Goal: Transaction & Acquisition: Purchase product/service

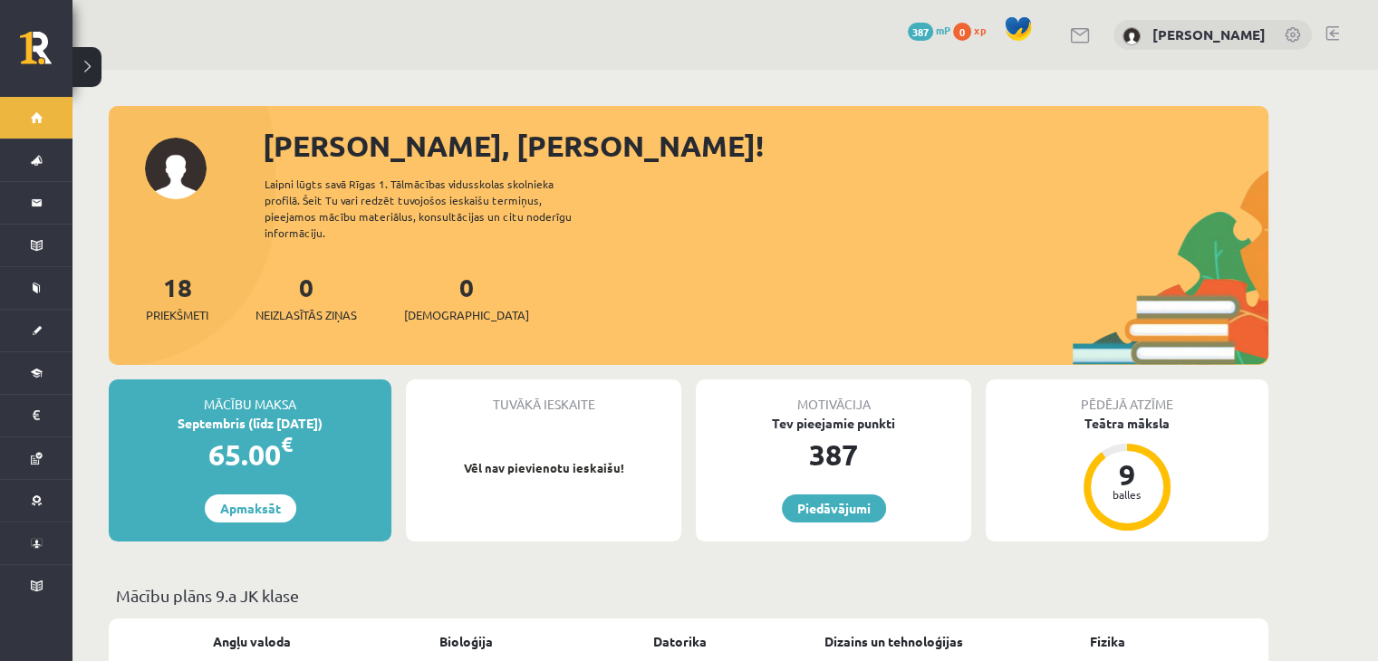
click at [851, 433] on div "387" at bounding box center [833, 454] width 275 height 43
click at [820, 442] on div "387" at bounding box center [833, 454] width 275 height 43
click at [849, 383] on div "Motivācija" at bounding box center [833, 396] width 275 height 34
click at [836, 495] on link "Piedāvājumi" at bounding box center [834, 509] width 104 height 28
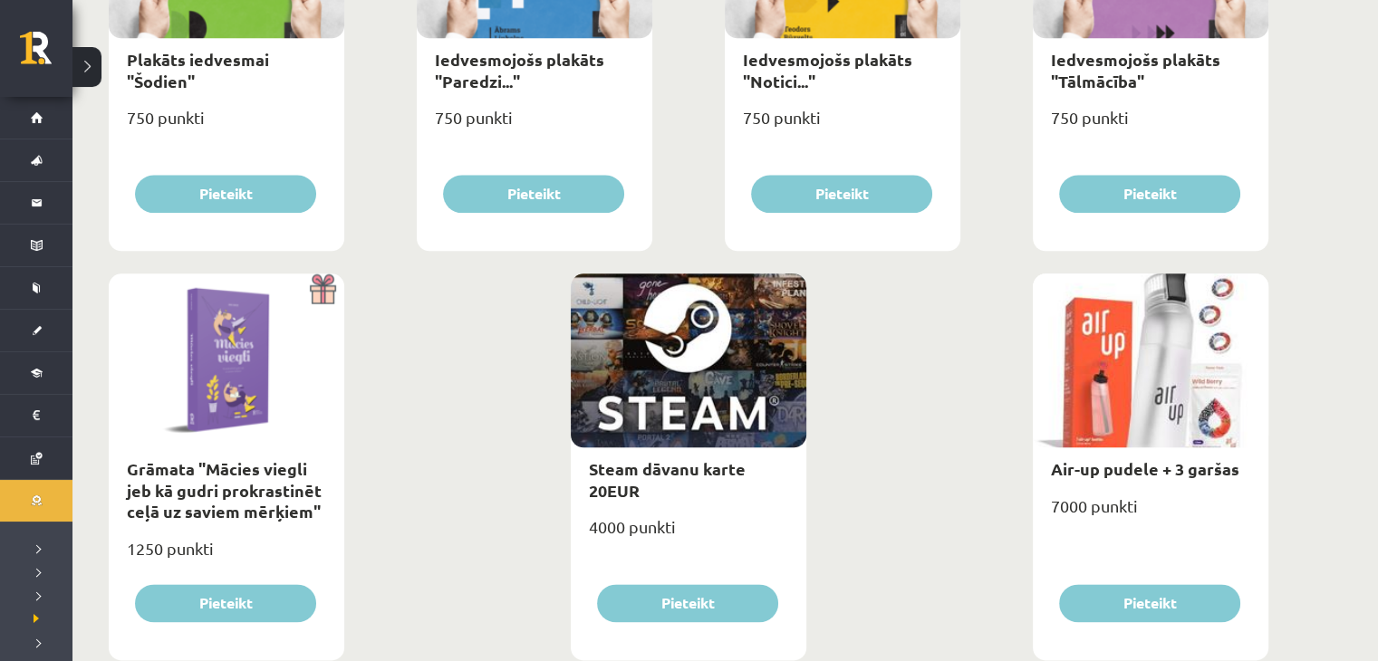
scroll to position [2122, 0]
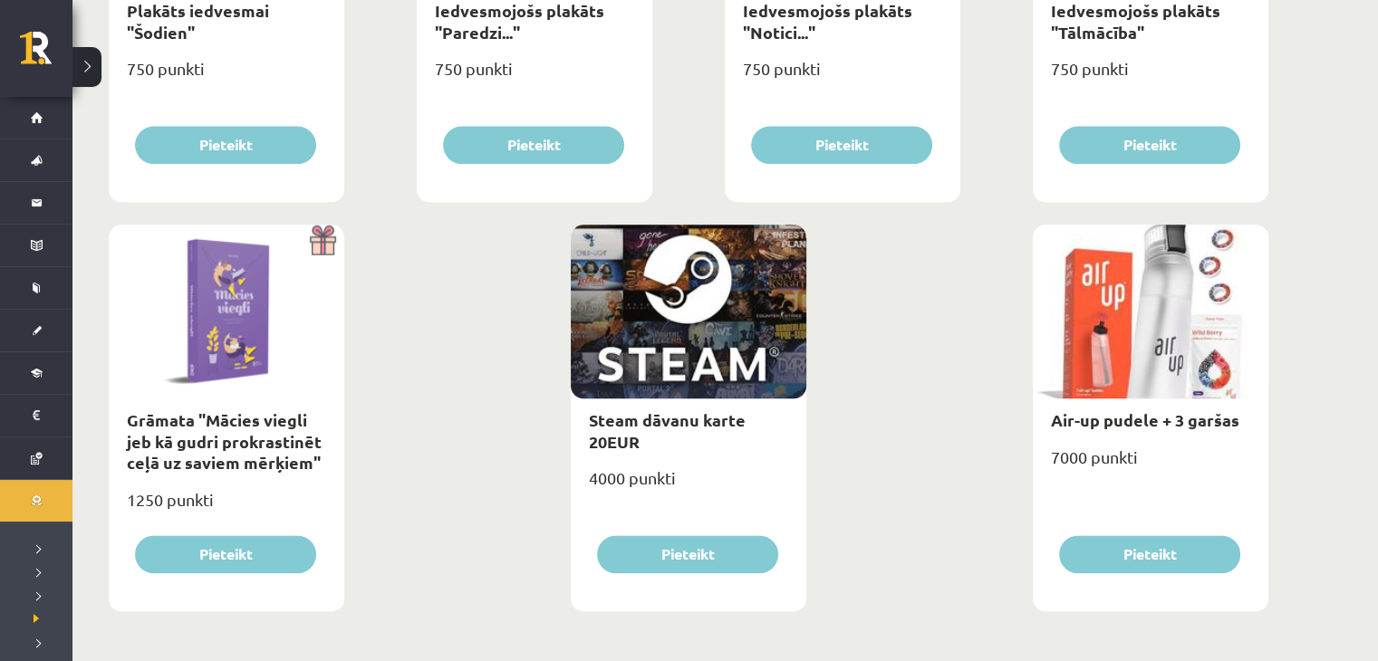
click at [1206, 341] on div at bounding box center [1150, 312] width 235 height 174
click at [1170, 403] on div "Air-up pudele + 3 garšas" at bounding box center [1150, 420] width 235 height 43
click at [1109, 425] on link "Air-up pudele + 3 garšas" at bounding box center [1145, 419] width 188 height 21
type input "*"
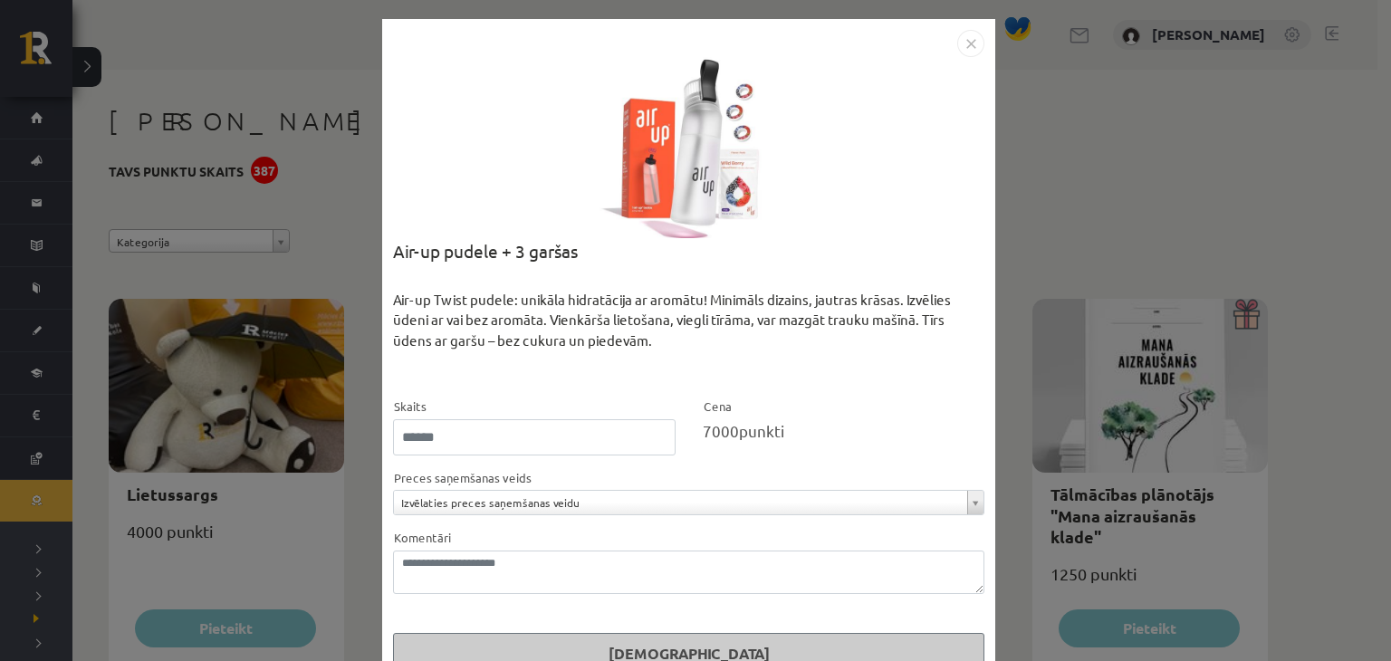
click at [1113, 421] on div "**********" at bounding box center [695, 330] width 1391 height 661
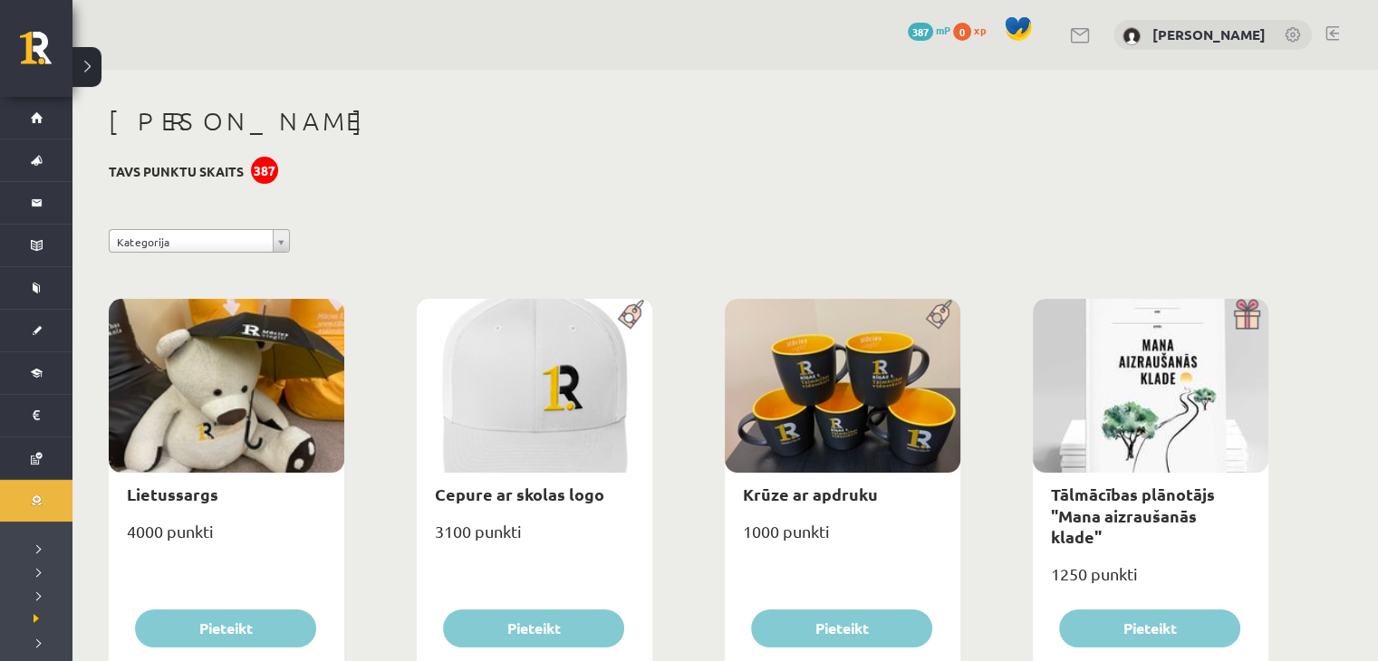
click at [1145, 504] on div "Tālmācības plānotājs "Mana aizraušanās klade"" at bounding box center [1150, 515] width 235 height 85
click at [1139, 515] on link "Tālmācības plānotājs "Mana aizraušanās klade"" at bounding box center [1133, 515] width 164 height 63
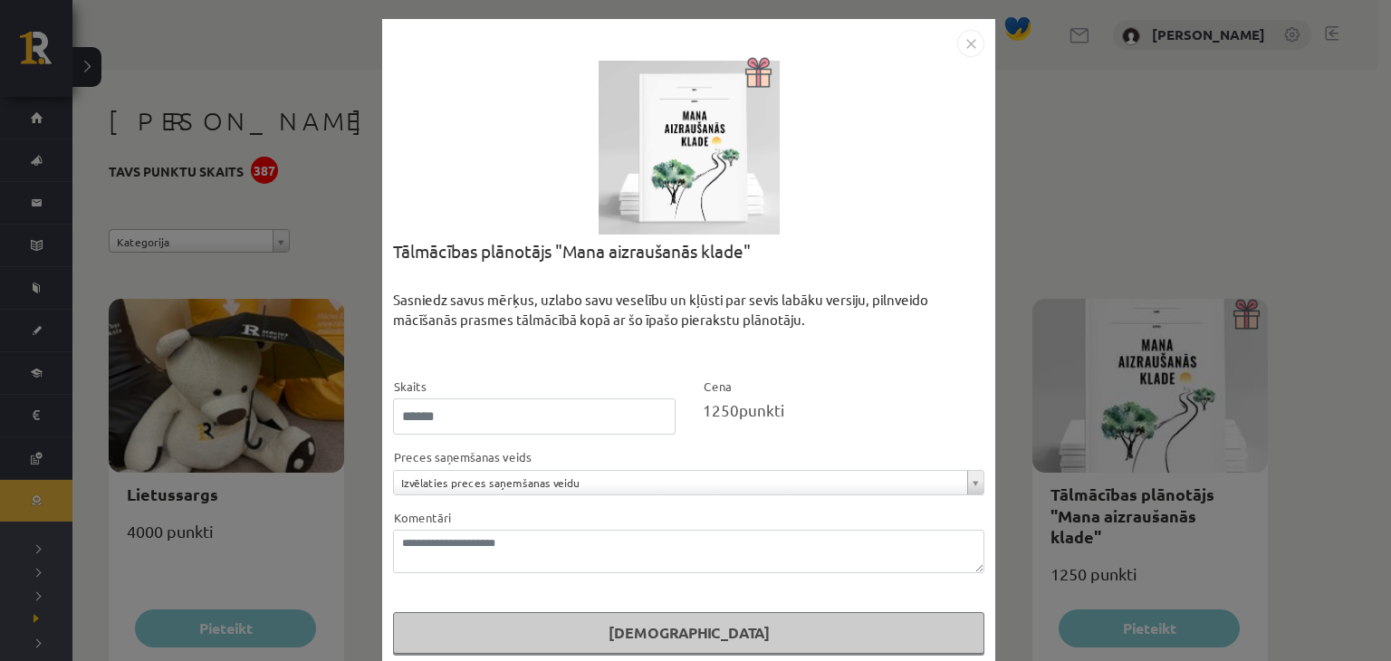
click at [1334, 247] on div "**********" at bounding box center [695, 330] width 1391 height 661
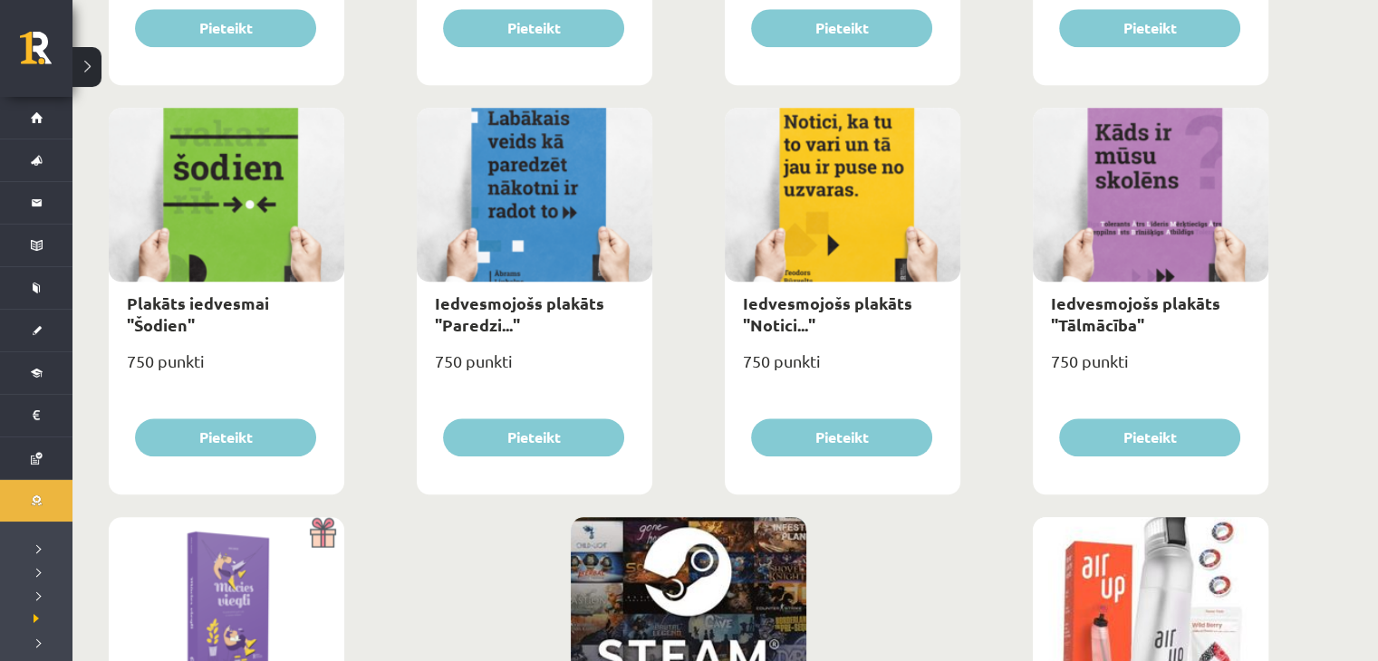
scroll to position [2122, 0]
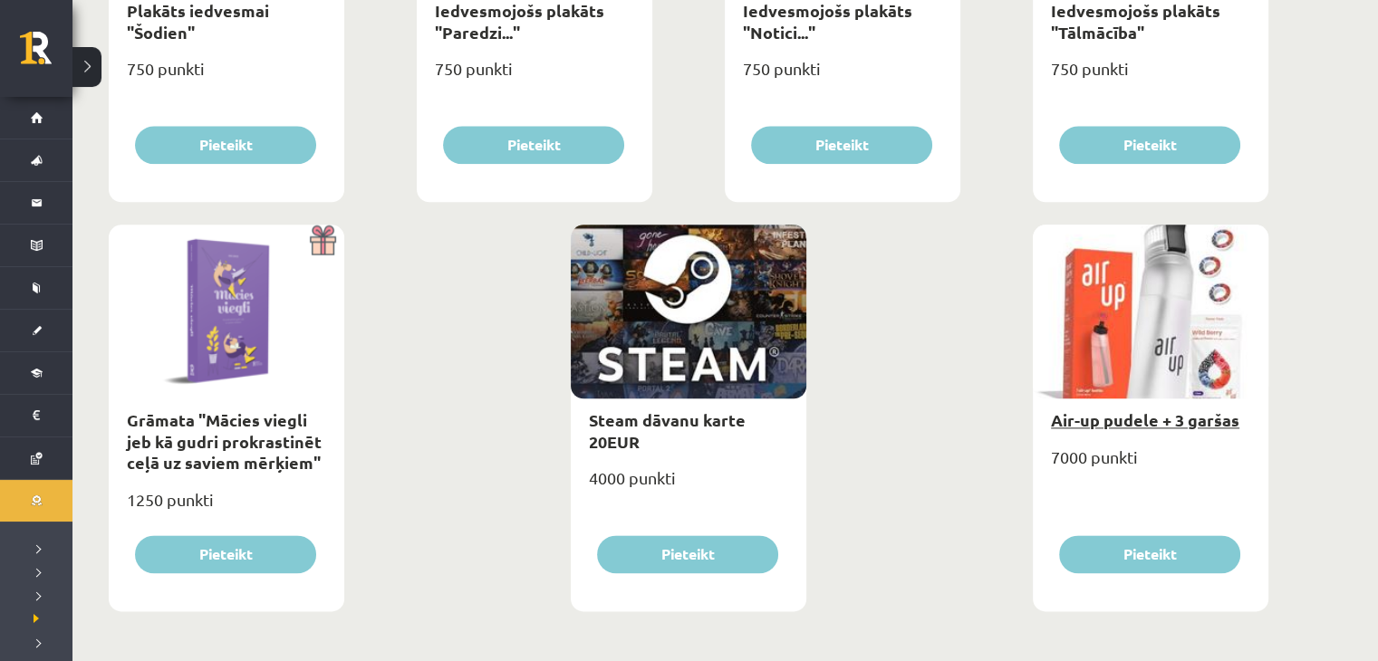
click at [1119, 416] on link "Air-up pudele + 3 garšas" at bounding box center [1145, 419] width 188 height 21
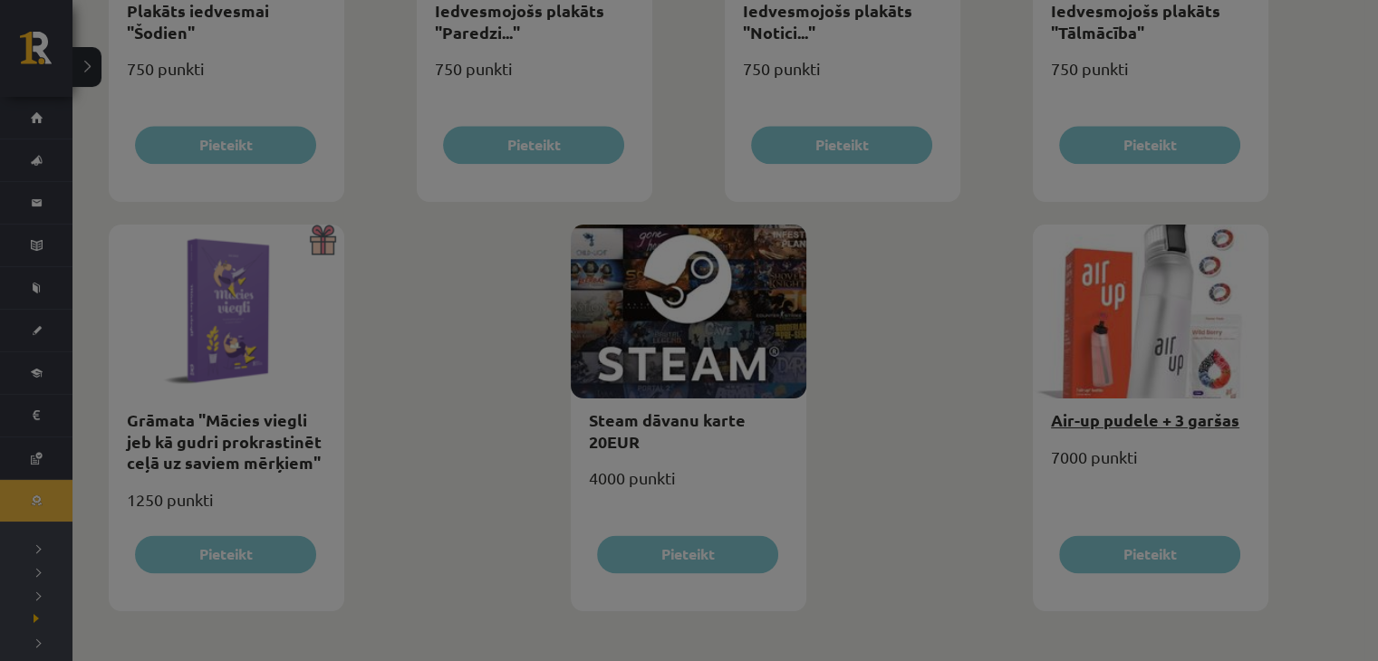
scroll to position [0, 0]
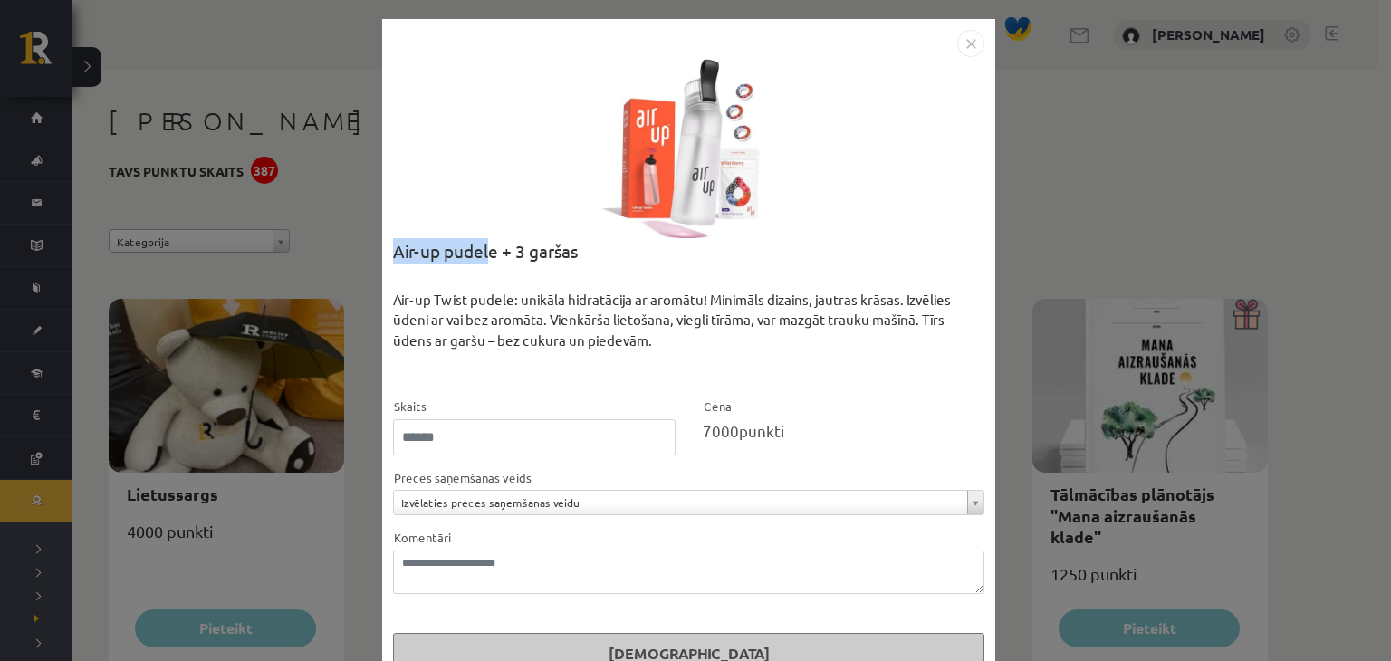
drag, startPoint x: 389, startPoint y: 251, endPoint x: 483, endPoint y: 253, distance: 94.2
click at [483, 253] on div "Air-up pudele + 3 garšas" at bounding box center [688, 264] width 591 height 52
click at [962, 43] on img "Close" at bounding box center [970, 43] width 27 height 27
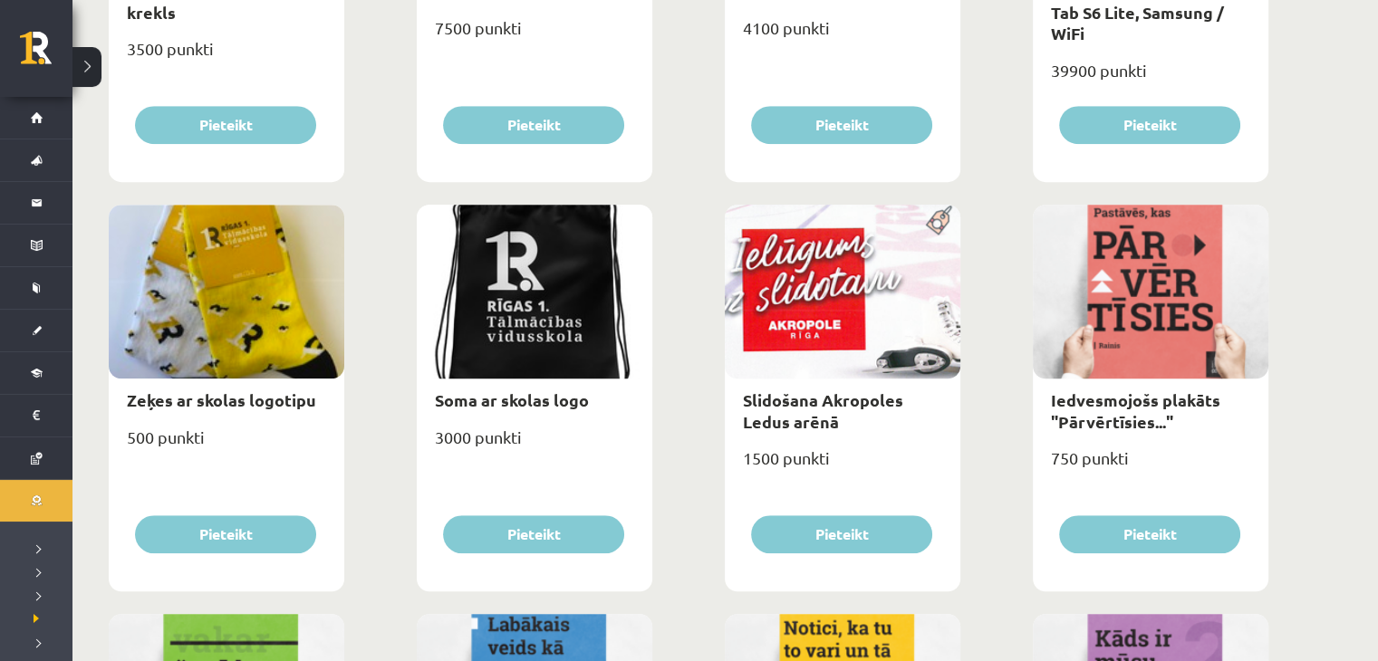
scroll to position [1289, 0]
